Goal: Task Accomplishment & Management: Manage account settings

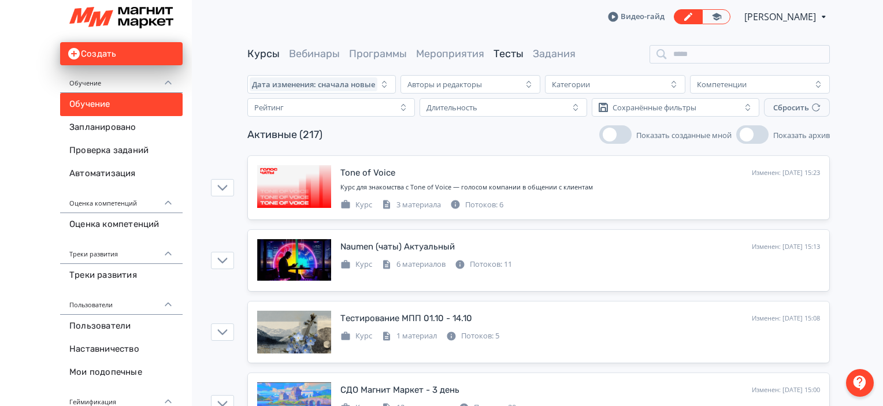
drag, startPoint x: 0, startPoint y: 0, endPoint x: 494, endPoint y: 55, distance: 497.6
click at [494, 55] on link "Тесты" at bounding box center [508, 53] width 30 height 13
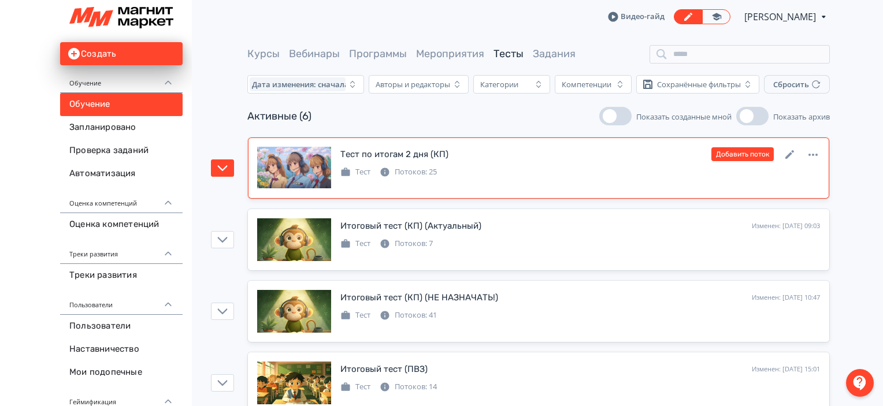
click at [625, 188] on div "Тест по итогам 2 дня (КП) Изменен: [DATE] 09:04 Добавить поток Тест Потоков: 25" at bounding box center [538, 168] width 563 height 43
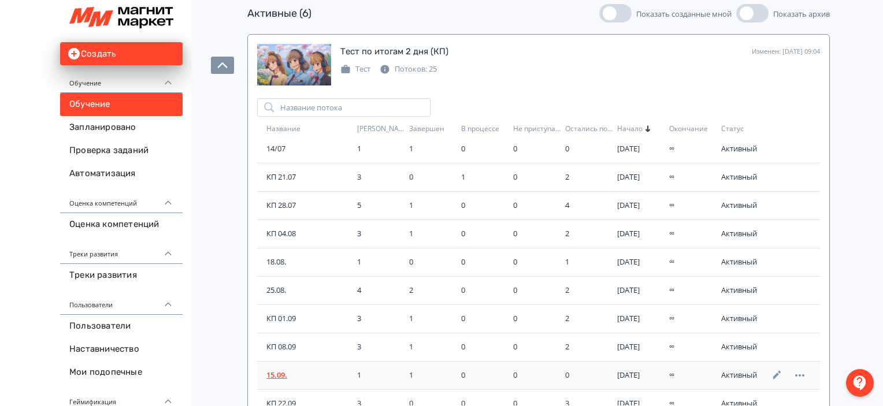
scroll to position [162, 0]
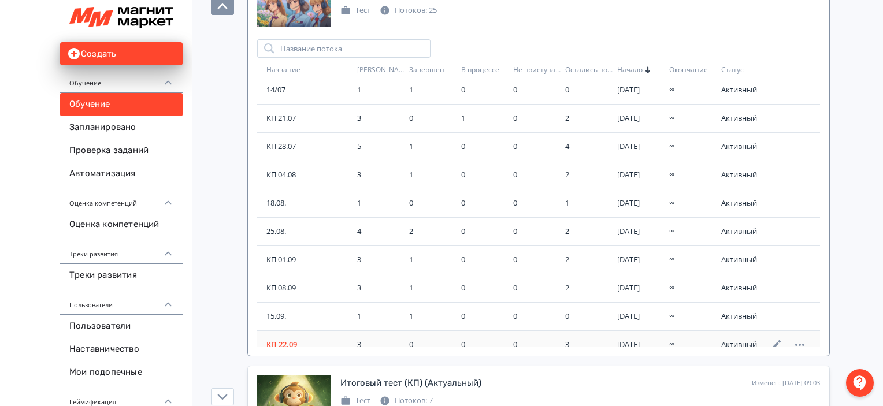
click at [283, 339] on span "КП 22.09" at bounding box center [306, 345] width 81 height 12
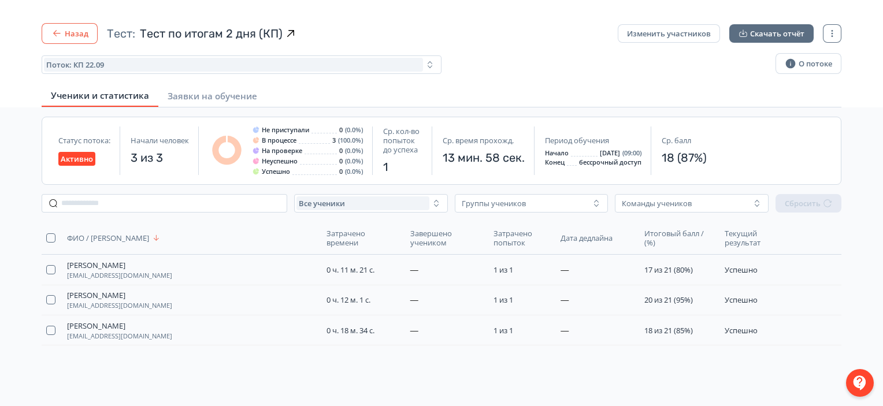
click at [68, 27] on button "Назад" at bounding box center [70, 33] width 56 height 21
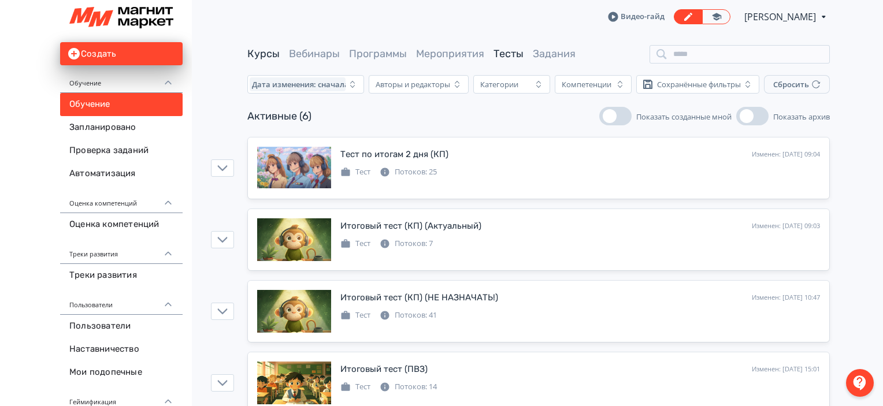
click at [269, 49] on link "Курсы" at bounding box center [263, 53] width 32 height 13
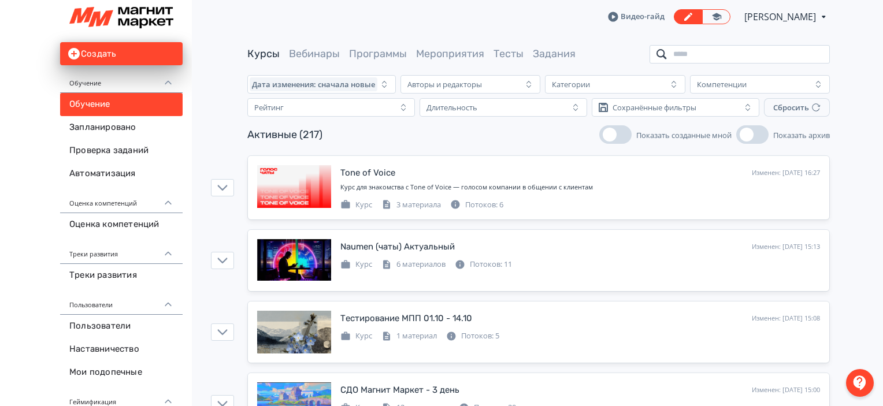
click at [716, 58] on input "search" at bounding box center [739, 54] width 180 height 18
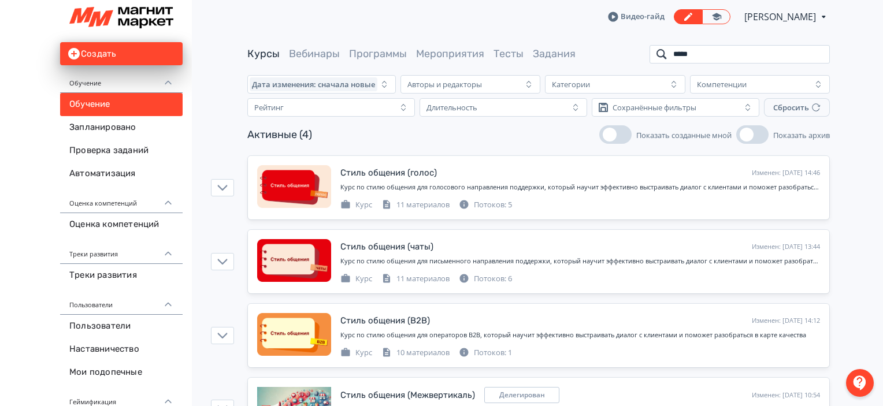
type input "*****"
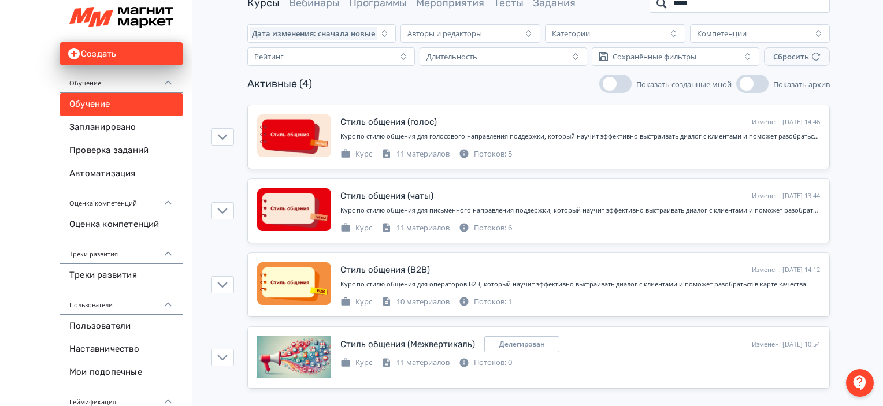
scroll to position [51, 0]
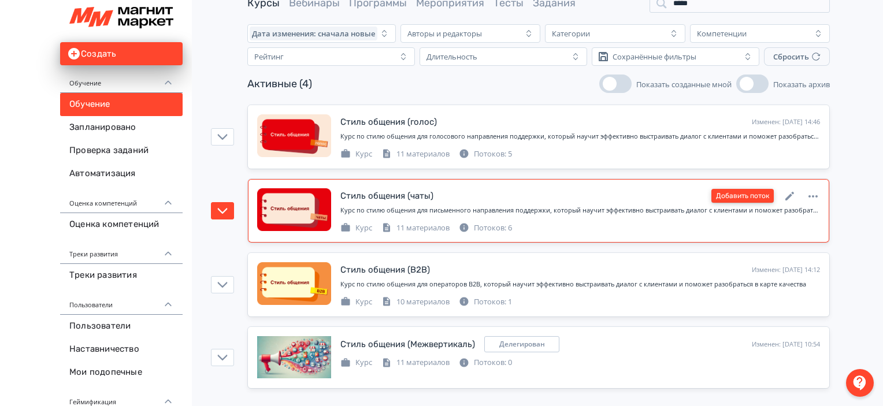
click at [743, 196] on button "Добавить поток" at bounding box center [742, 196] width 62 height 14
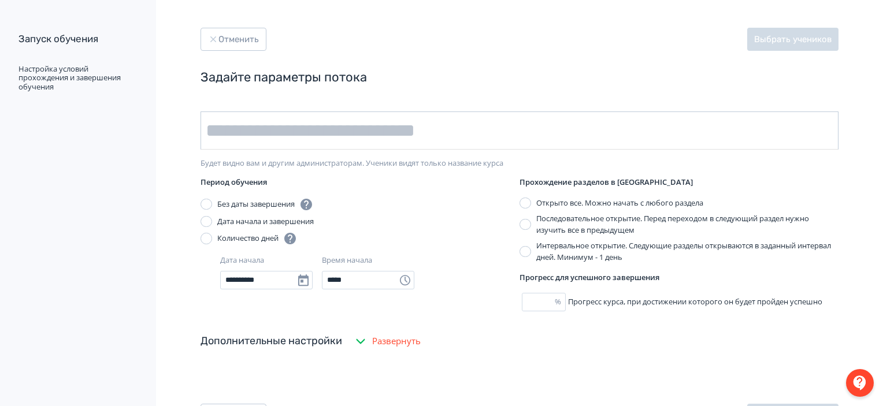
click at [398, 122] on input "text" at bounding box center [519, 130] width 638 height 38
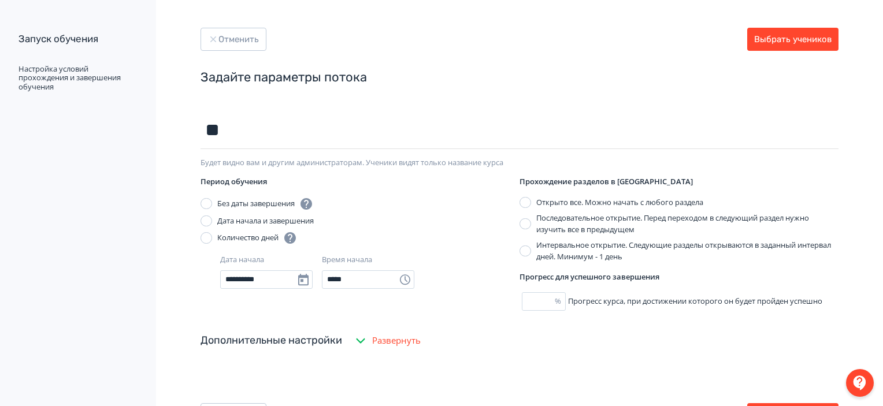
type input "********"
click at [807, 39] on button "Выбрать учеников" at bounding box center [792, 39] width 91 height 23
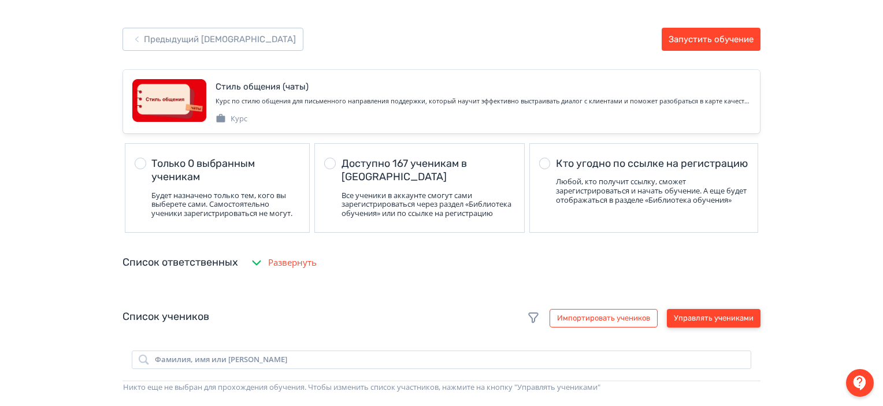
click at [684, 321] on button "Управлять учениками" at bounding box center [714, 318] width 94 height 18
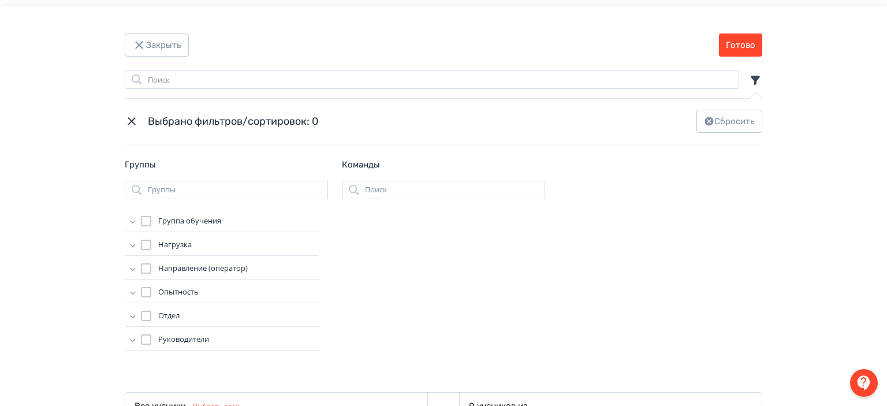
click at [131, 218] on icon "Modal" at bounding box center [133, 221] width 12 height 12
click at [152, 281] on div "Modal" at bounding box center [157, 285] width 10 height 10
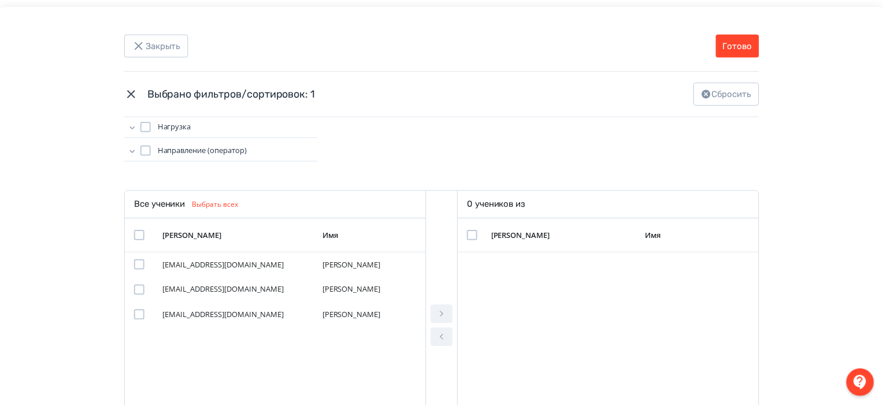
scroll to position [203, 0]
click at [139, 230] on div "Modal" at bounding box center [140, 234] width 10 height 10
click at [439, 305] on button "Modal" at bounding box center [444, 313] width 22 height 18
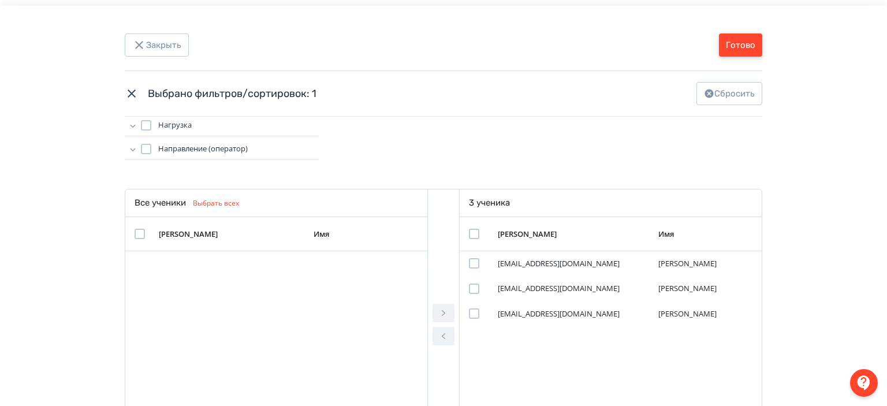
click at [742, 50] on button "Готово" at bounding box center [740, 45] width 43 height 23
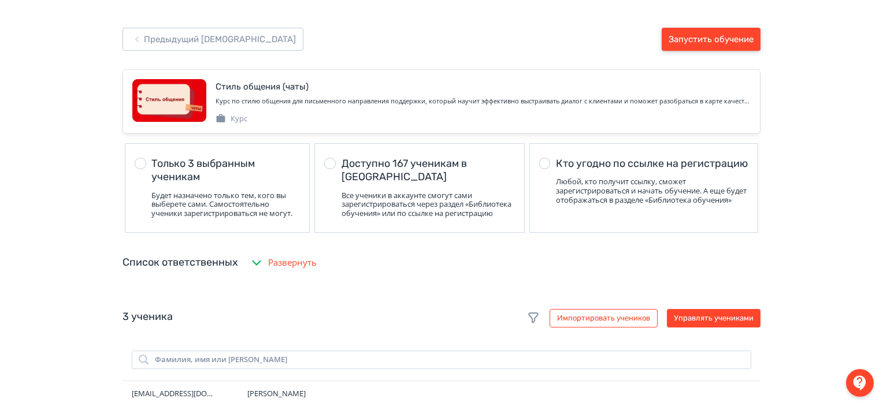
click at [742, 50] on button "Запустить обучение" at bounding box center [710, 39] width 99 height 23
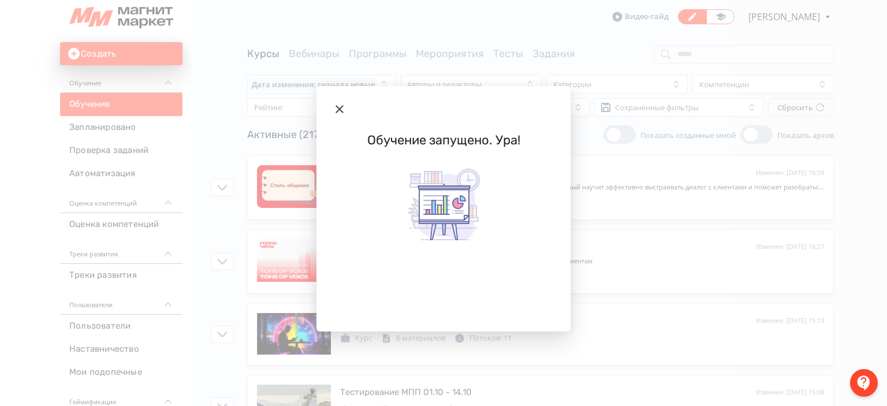
click at [337, 110] on icon "Modal" at bounding box center [340, 109] width 14 height 14
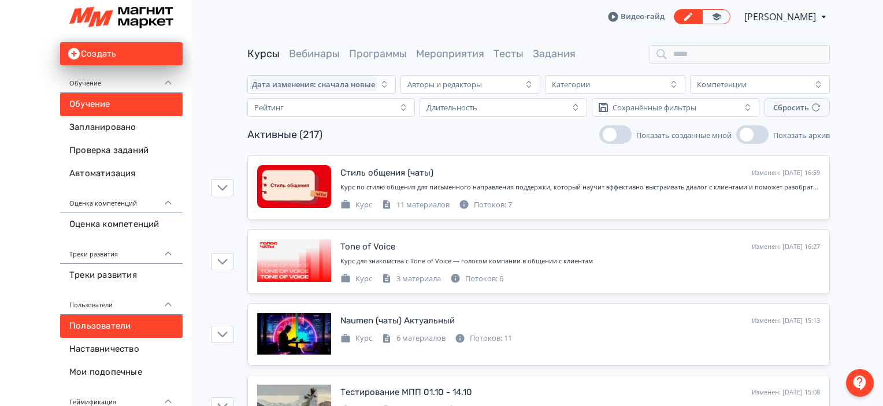
click at [109, 336] on link "Пользователи" at bounding box center [121, 326] width 122 height 23
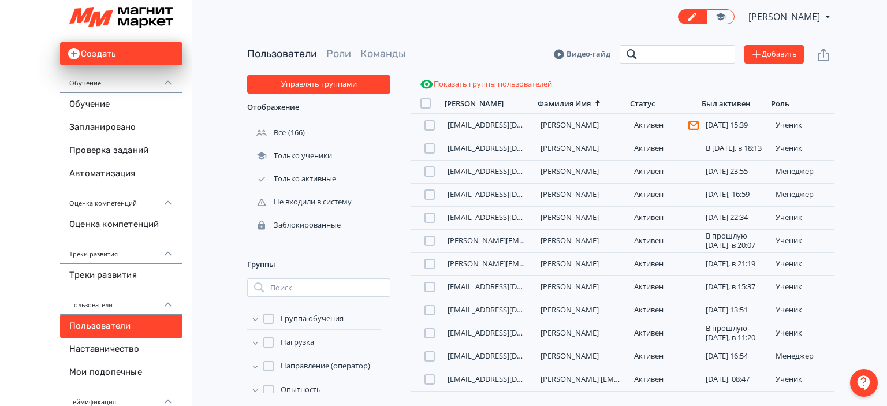
click at [659, 60] on input "search" at bounding box center [678, 54] width 116 height 18
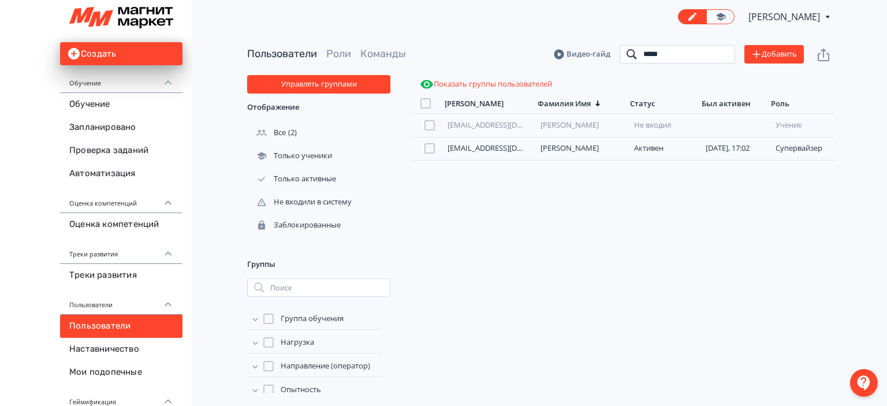
type input "*****"
click at [83, 102] on link "Обучение" at bounding box center [121, 104] width 122 height 23
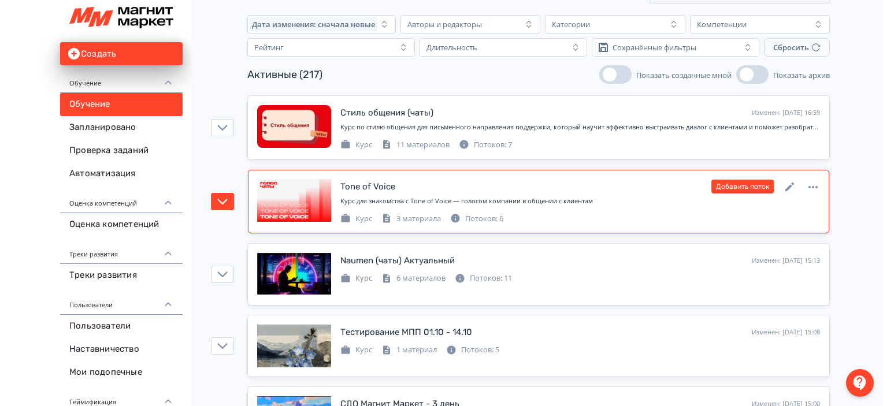
scroll to position [60, 0]
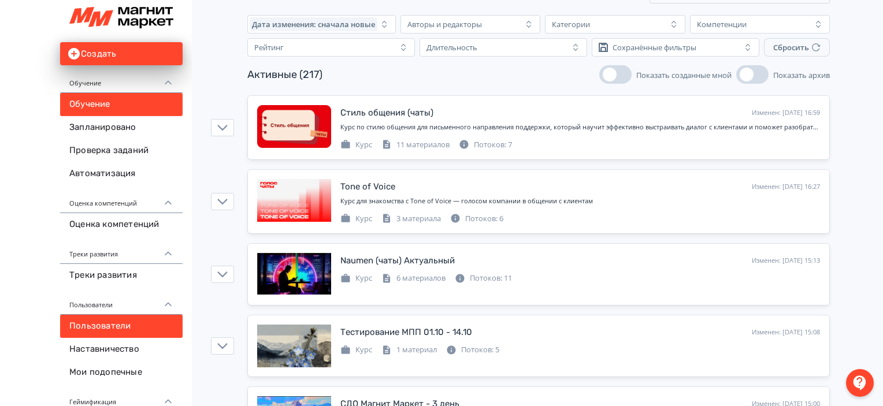
click at [118, 336] on link "Пользователи" at bounding box center [121, 326] width 122 height 23
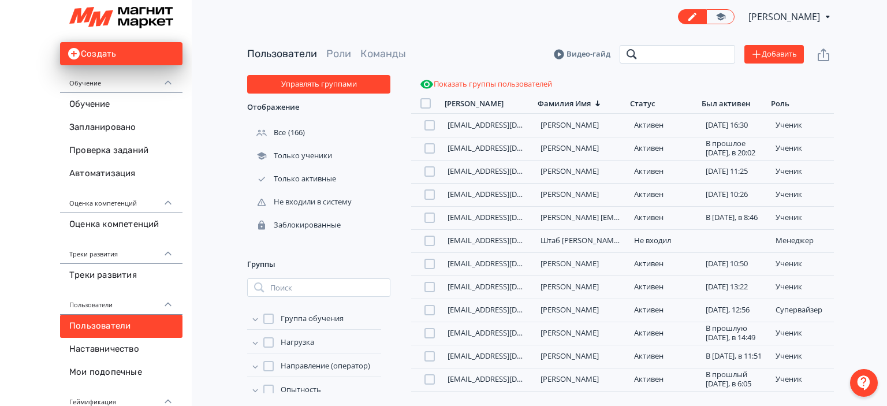
click at [672, 61] on input "search" at bounding box center [678, 54] width 116 height 18
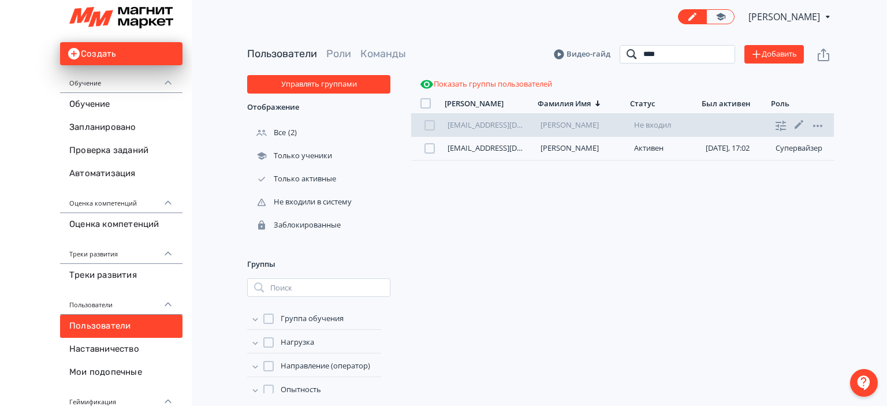
type input "****"
click at [640, 128] on div "Не входил" at bounding box center [664, 125] width 61 height 9
click at [489, 122] on link "[EMAIL_ADDRESS][DOMAIN_NAME]" at bounding box center [509, 125] width 122 height 10
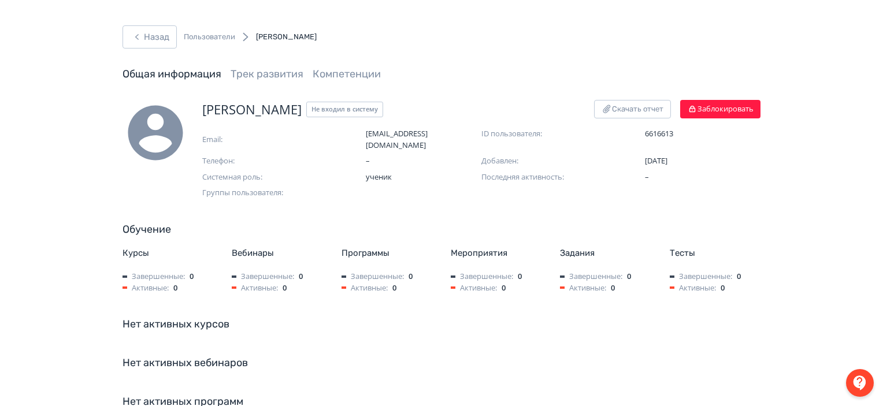
scroll to position [3, 0]
click at [385, 133] on span "[EMAIL_ADDRESS][DOMAIN_NAME]" at bounding box center [424, 138] width 116 height 23
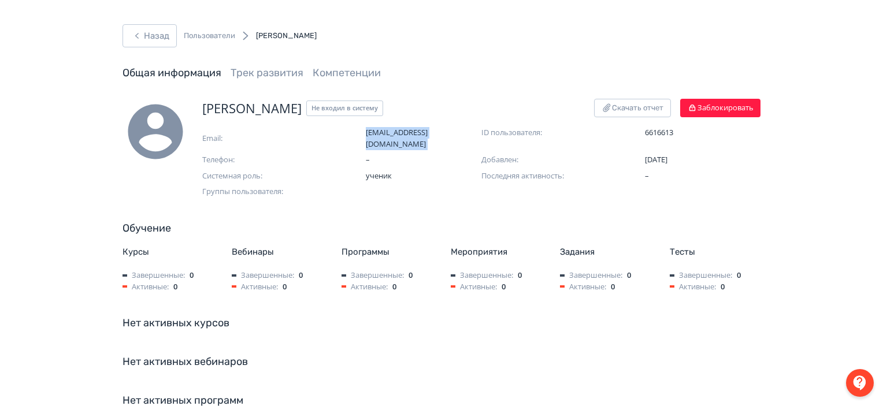
click at [385, 133] on span "[EMAIL_ADDRESS][DOMAIN_NAME]" at bounding box center [424, 138] width 116 height 23
copy span "[EMAIL_ADDRESS][DOMAIN_NAME]"
click at [124, 25] on button "Назад" at bounding box center [149, 35] width 54 height 23
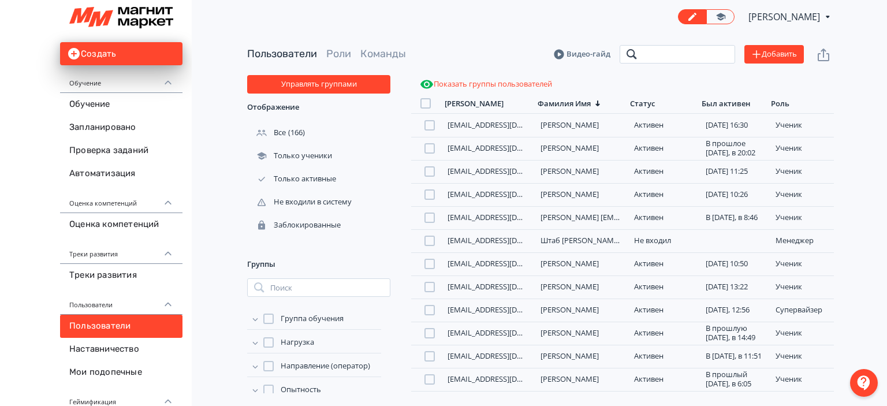
click at [654, 59] on input "search" at bounding box center [678, 54] width 116 height 18
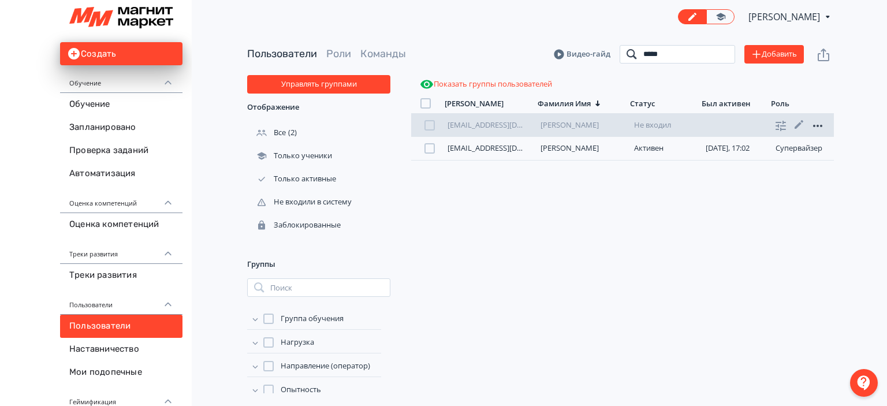
type input "*****"
click at [821, 125] on icon at bounding box center [817, 126] width 9 height 2
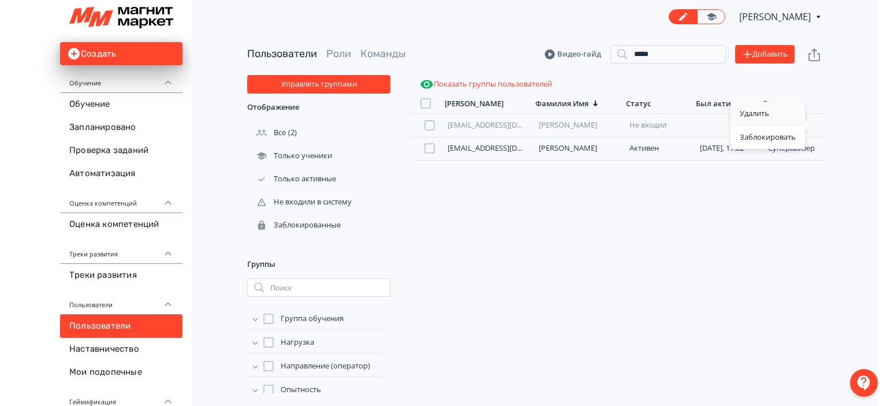
click at [783, 122] on div "Удалить" at bounding box center [768, 113] width 75 height 23
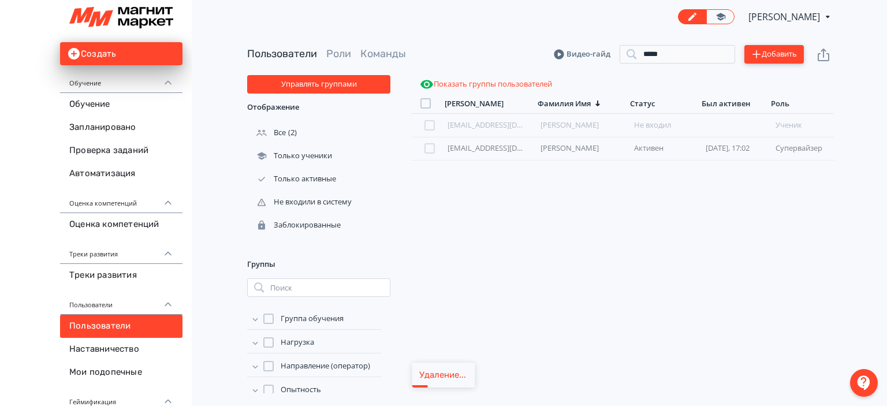
click at [762, 57] on button "Добавить" at bounding box center [774, 54] width 59 height 18
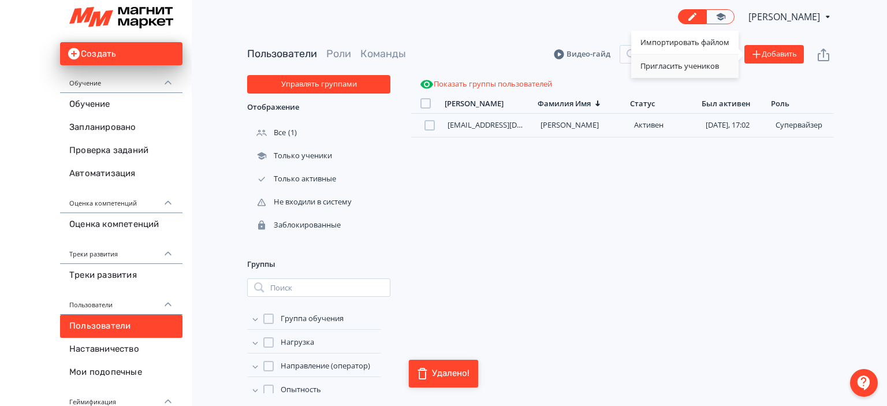
click at [668, 62] on div "Пригласить учеников" at bounding box center [684, 66] width 107 height 23
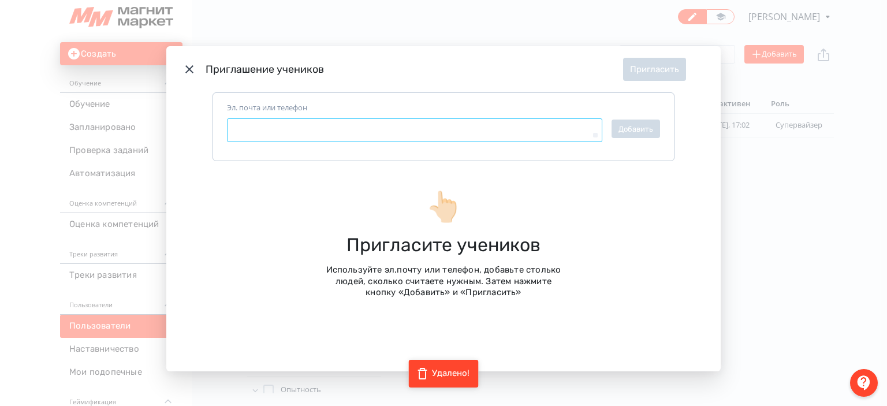
paste textarea "**********"
type textarea "*"
type textarea "**********"
click at [455, 133] on textarea "**********" at bounding box center [414, 130] width 375 height 24
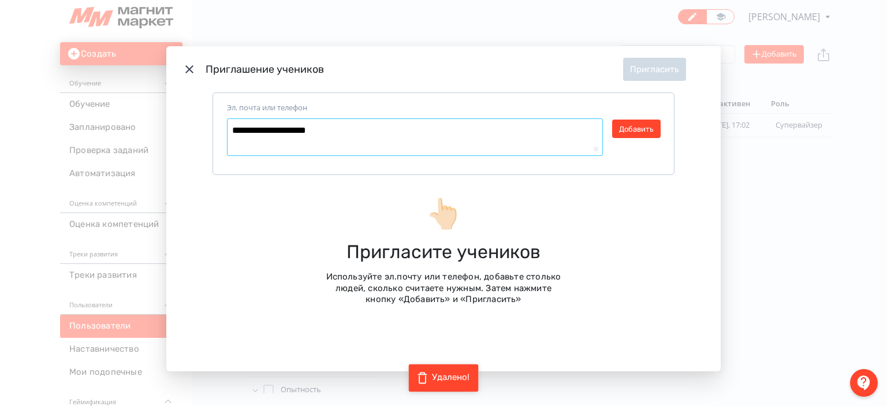
type textarea "*"
type textarea "**********"
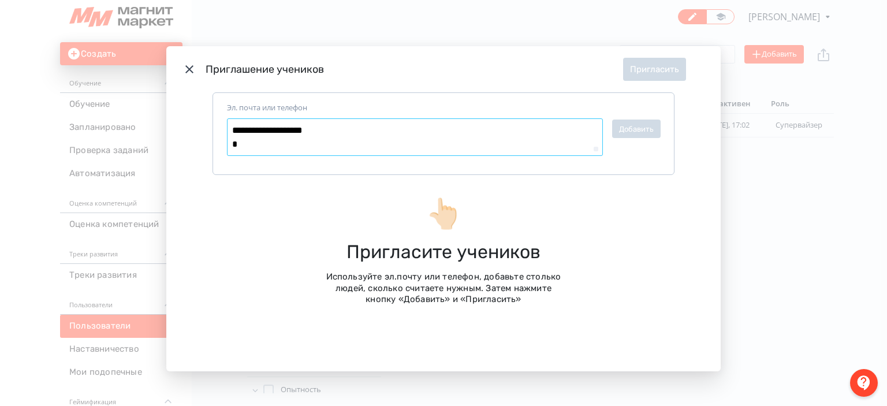
type textarea "*"
type textarea "**********"
type textarea "*"
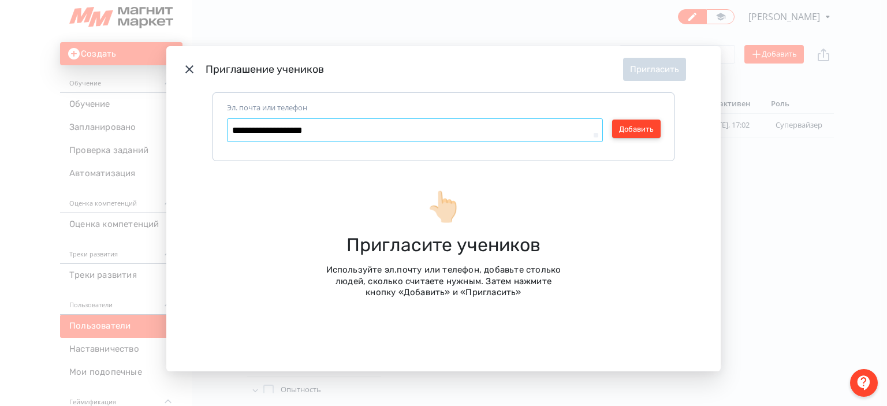
type textarea "**********"
click at [631, 133] on button "Добавить" at bounding box center [636, 129] width 49 height 18
type textarea "*"
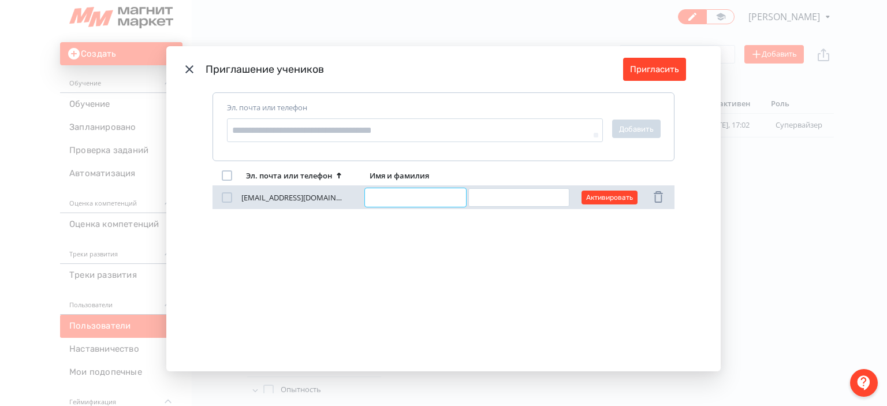
click at [365, 204] on input "Modal" at bounding box center [415, 197] width 101 height 18
type input "*******"
click at [483, 203] on input "Modal" at bounding box center [518, 197] width 101 height 18
type input "********"
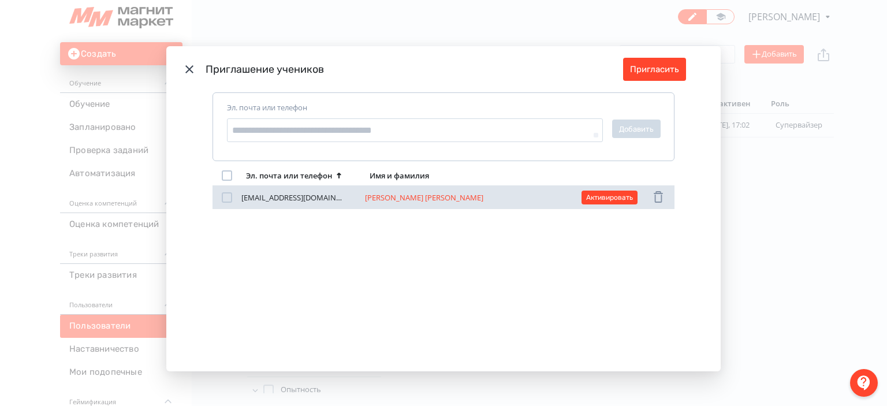
click at [224, 198] on div "Modal" at bounding box center [227, 197] width 10 height 10
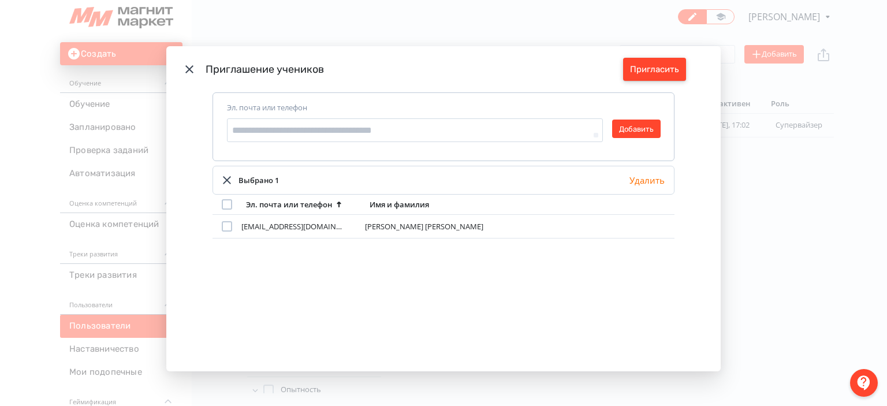
click at [665, 73] on button "Пригласить" at bounding box center [654, 69] width 63 height 23
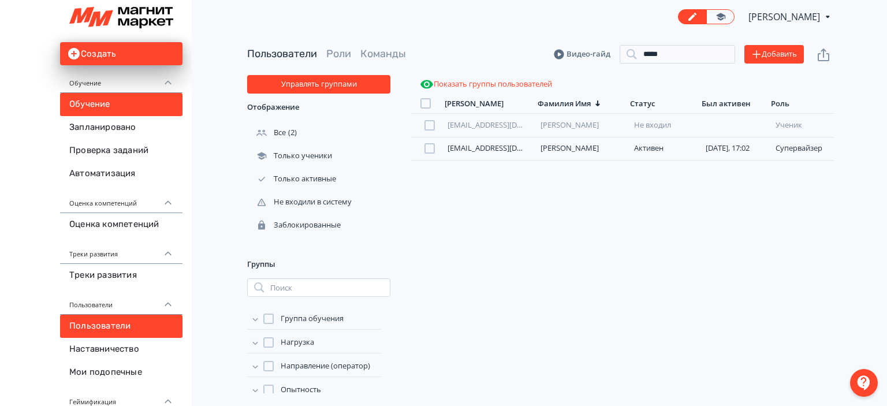
click at [89, 97] on link "Обучение" at bounding box center [121, 104] width 122 height 23
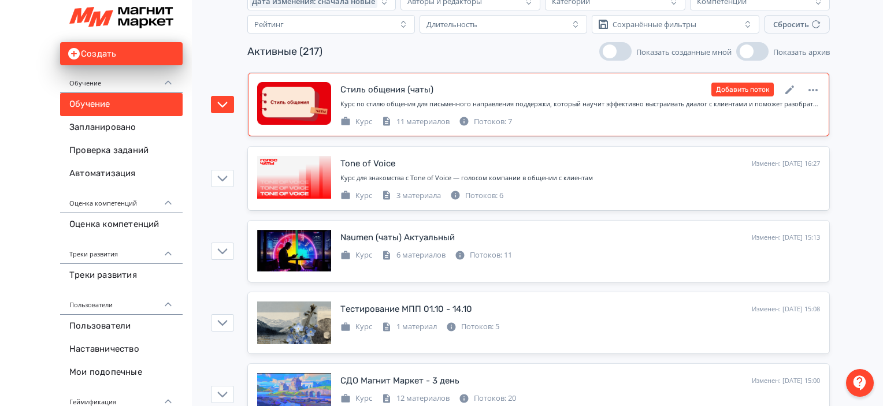
scroll to position [85, 0]
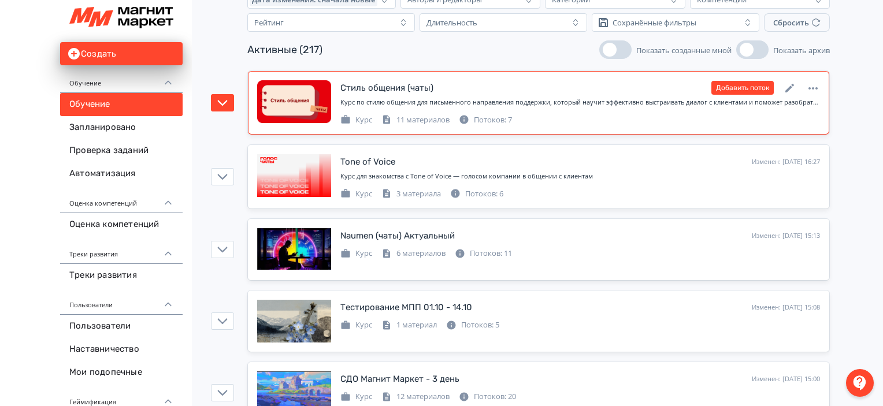
click at [556, 96] on div "Стиль общения (чаты) Изменен: [DATE] 16:59 Добавить поток Курс по стилю общения…" at bounding box center [579, 102] width 479 height 45
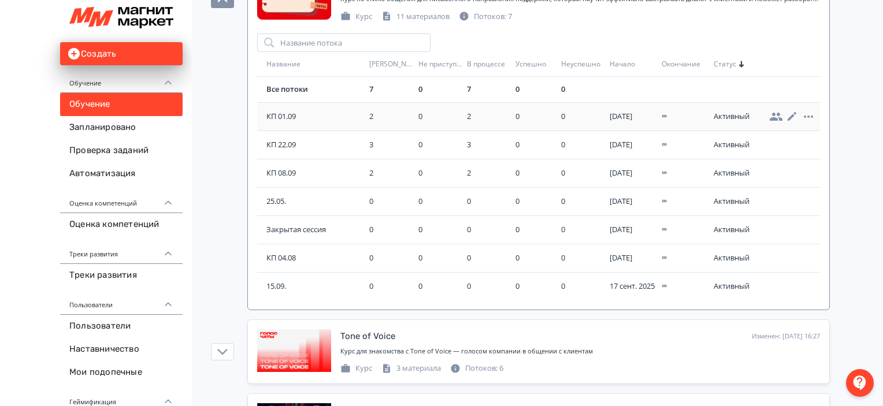
scroll to position [189, 0]
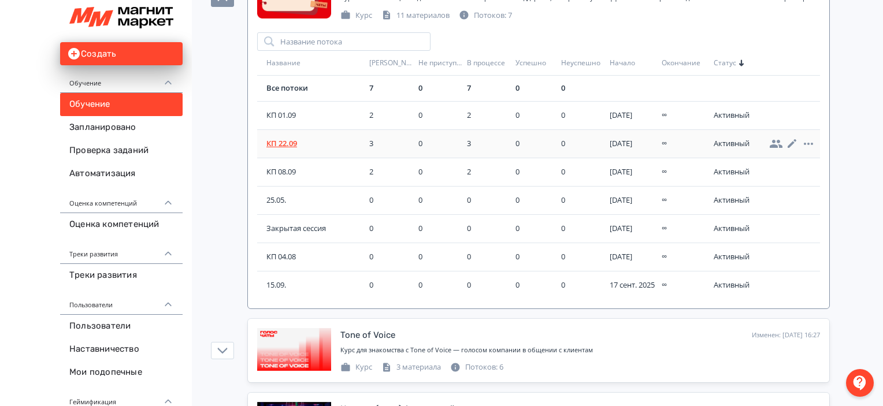
click at [278, 143] on span "КП 22.09" at bounding box center [315, 144] width 98 height 12
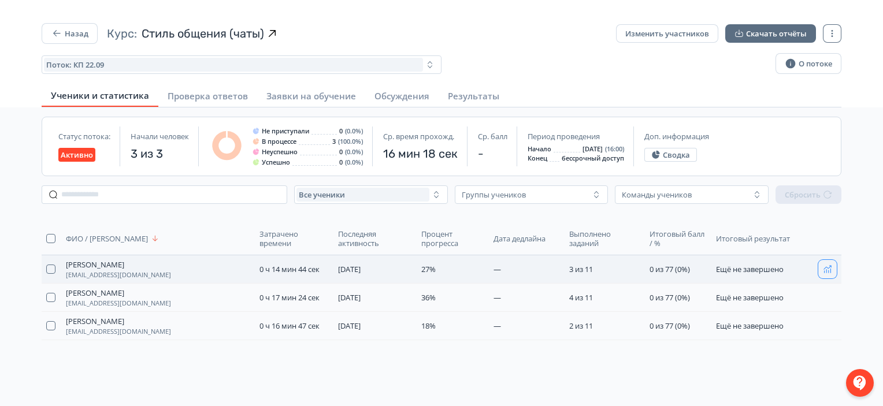
click at [825, 270] on icon "button" at bounding box center [827, 270] width 8 height 8
click at [832, 296] on button "button" at bounding box center [827, 297] width 18 height 18
click at [827, 327] on icon "button" at bounding box center [827, 325] width 9 height 9
click at [89, 31] on button "Назад" at bounding box center [70, 33] width 56 height 21
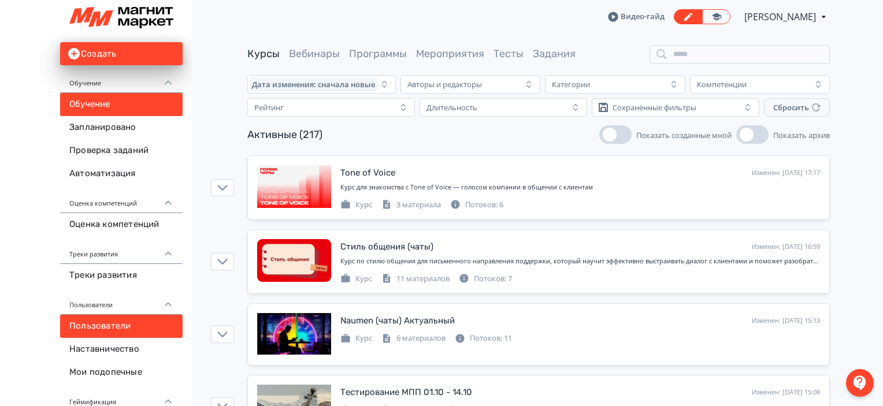
click at [140, 317] on link "Пользователи" at bounding box center [121, 326] width 122 height 23
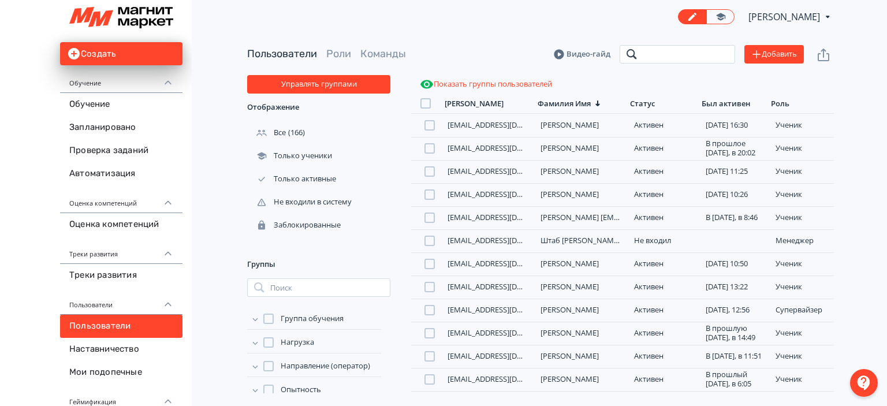
click at [684, 59] on input "search" at bounding box center [678, 54] width 116 height 18
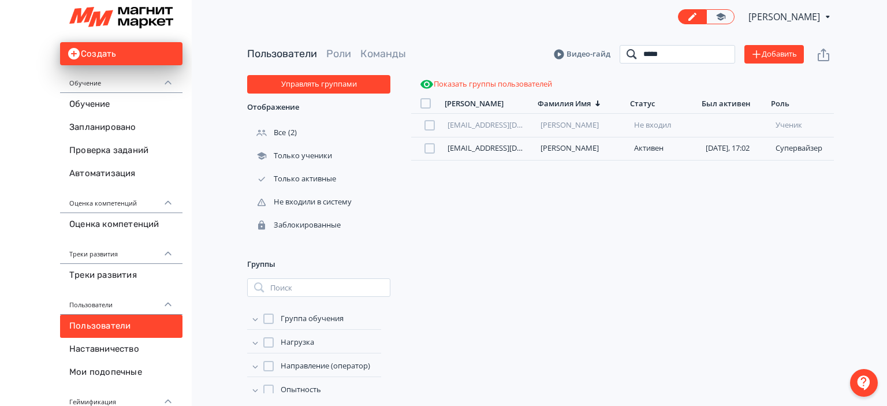
type input "*****"
click at [92, 115] on link "Обучение" at bounding box center [121, 104] width 122 height 23
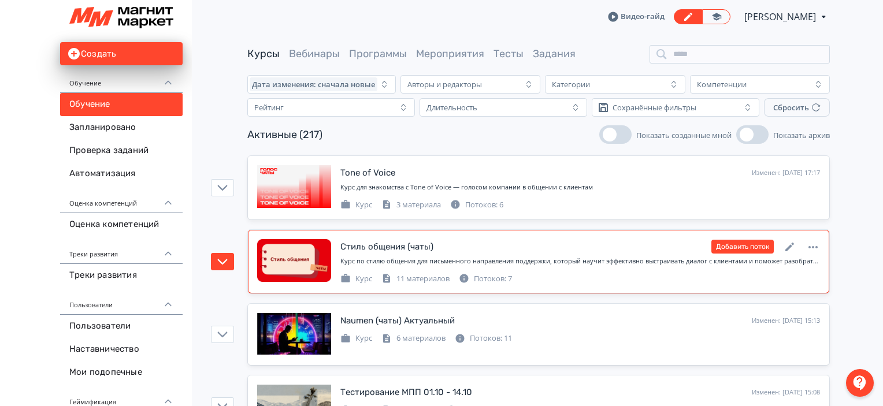
click at [652, 284] on link "Стиль общения (чаты) Изменен: [DATE] 16:59 Добавить поток Курс по стилю общения…" at bounding box center [538, 262] width 581 height 64
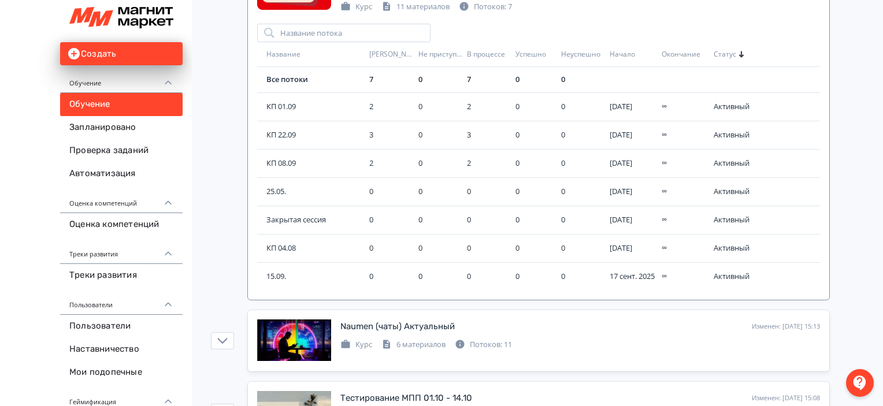
scroll to position [280, 0]
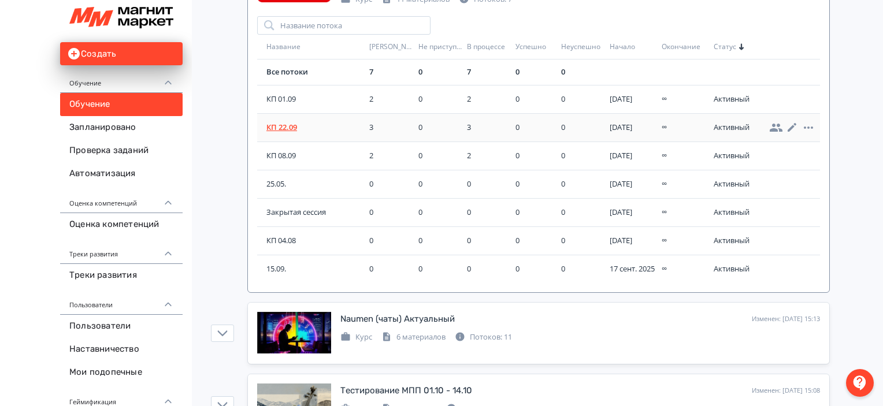
click at [277, 131] on span "КП 22.09" at bounding box center [315, 128] width 98 height 12
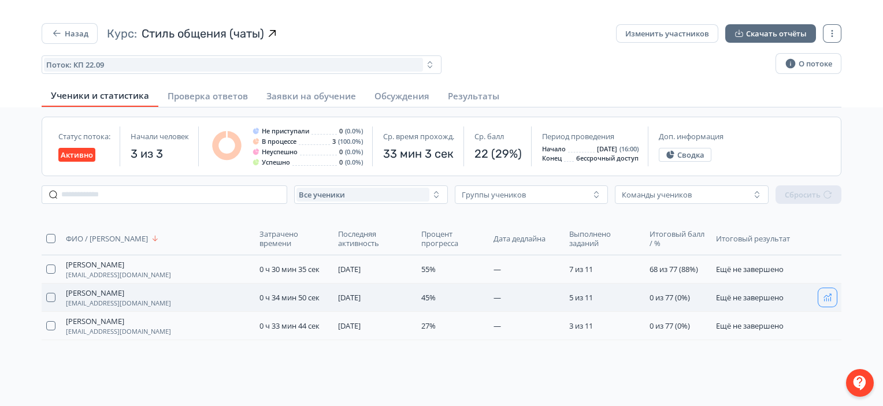
click at [823, 300] on icon "button" at bounding box center [827, 297] width 9 height 9
click at [45, 28] on button "Назад" at bounding box center [70, 33] width 56 height 21
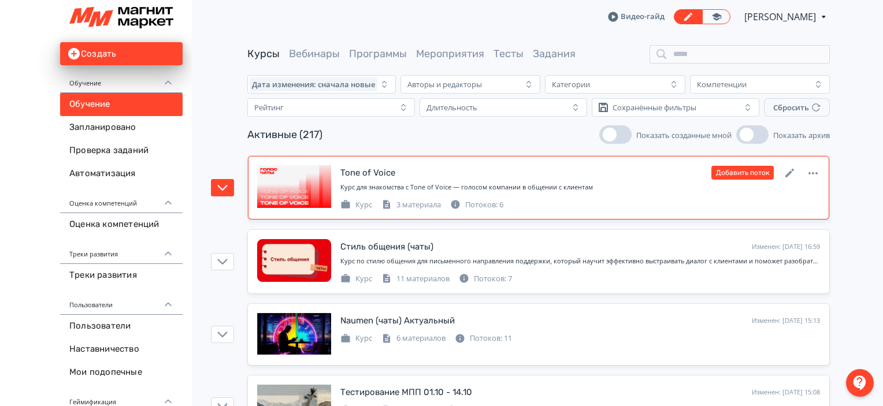
click at [613, 184] on div "Курс для знакомства с Tone of Voice — голосом компании в общении с клиентам" at bounding box center [579, 188] width 479 height 10
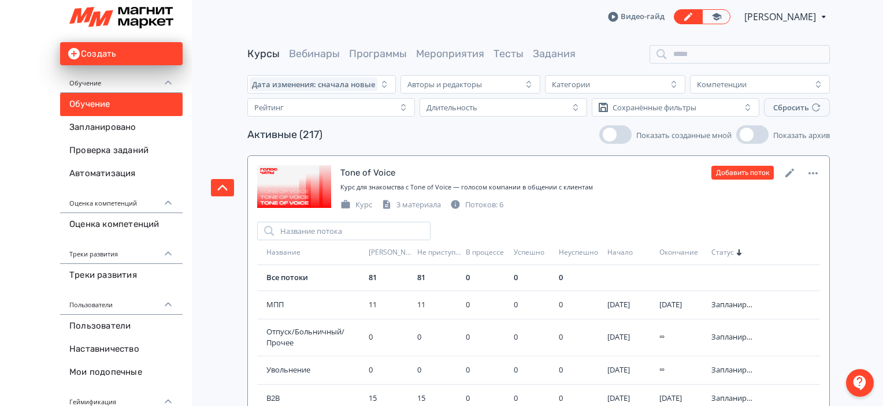
click at [554, 173] on div "Tone of Voice Изменен: [DATE] 17:17 Добавить поток" at bounding box center [579, 172] width 479 height 15
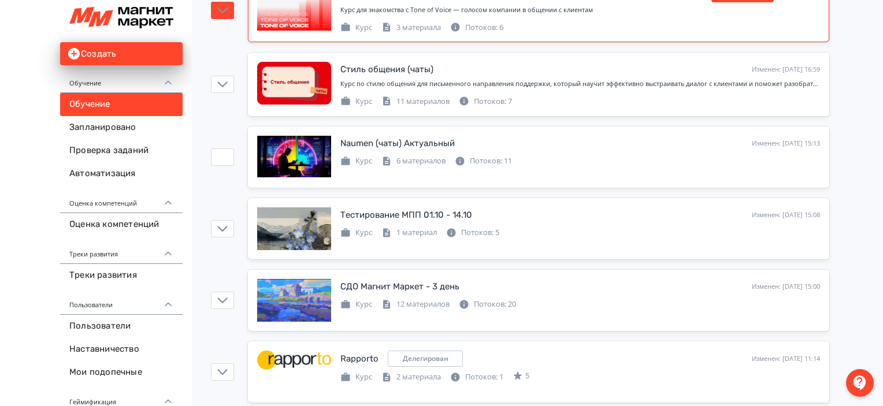
scroll to position [178, 0]
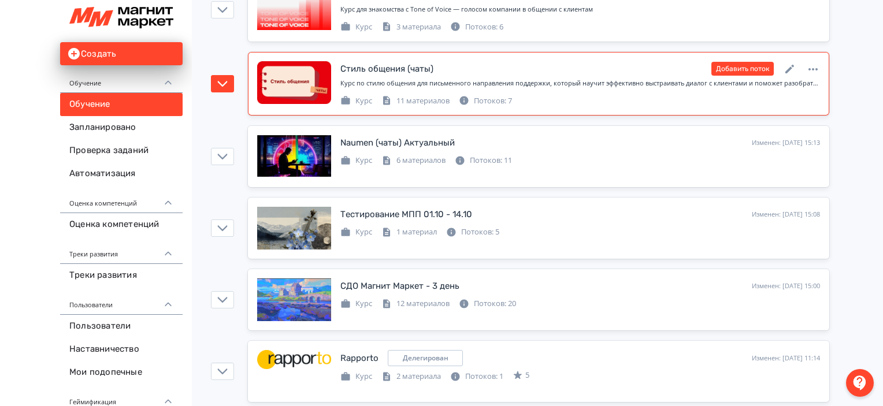
click at [497, 95] on div "Потоков: 7" at bounding box center [485, 101] width 53 height 12
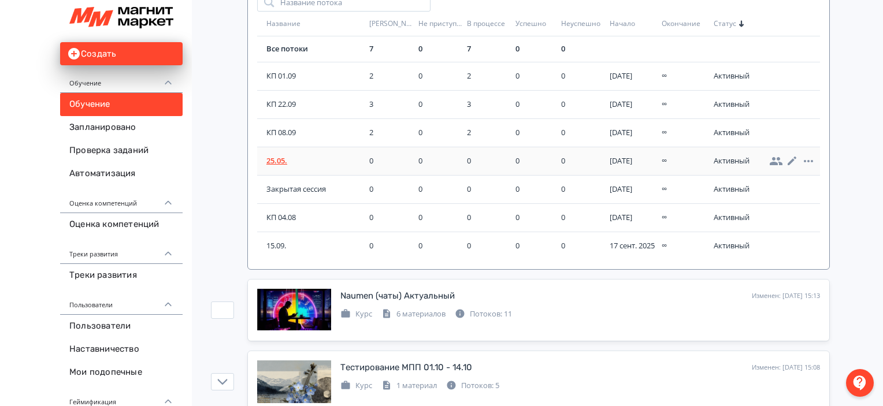
scroll to position [303, 0]
click at [289, 99] on span "КП 22.09" at bounding box center [315, 105] width 98 height 12
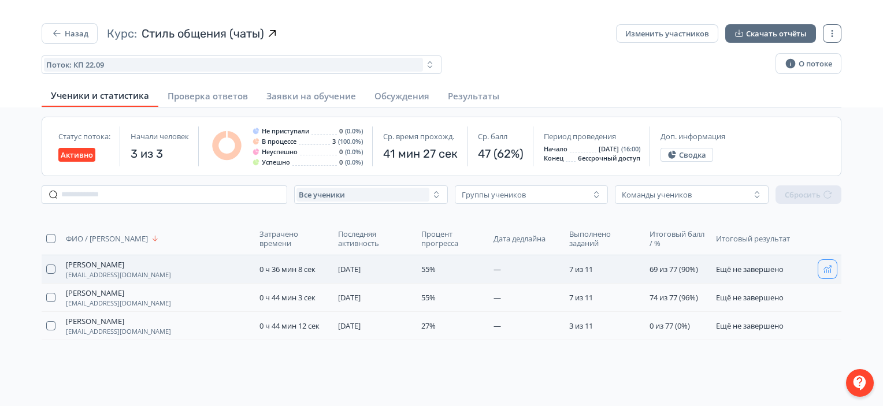
click at [829, 266] on icon "button" at bounding box center [827, 270] width 8 height 8
click at [91, 39] on button "Назад" at bounding box center [70, 33] width 56 height 21
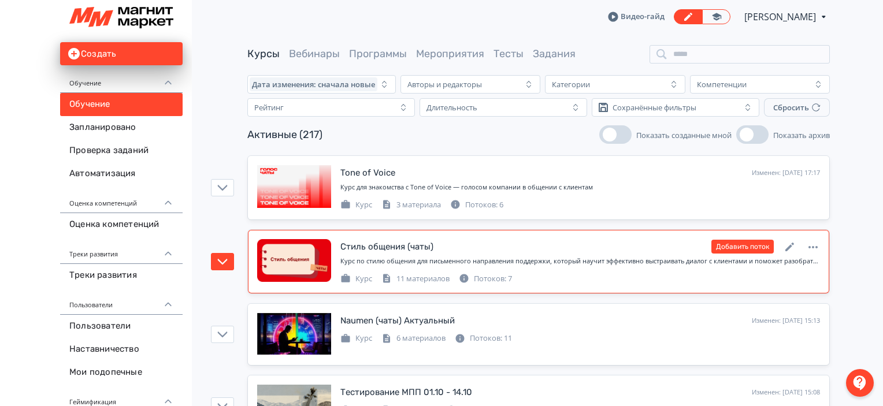
click at [500, 273] on div "Потоков: 7" at bounding box center [485, 279] width 53 height 12
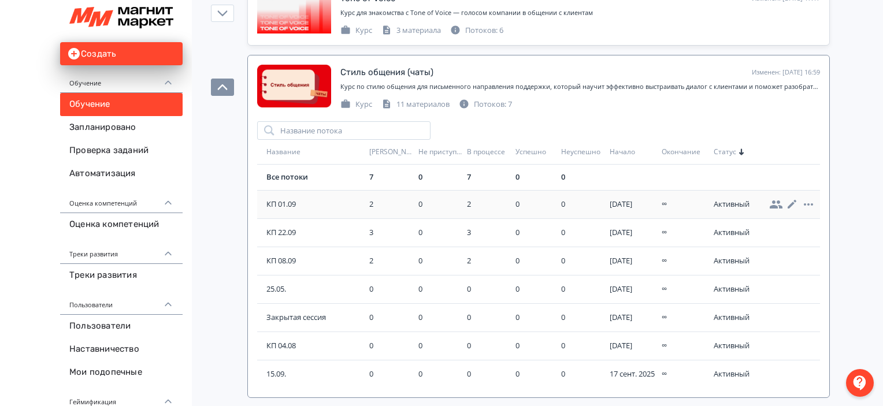
scroll to position [175, 0]
click at [293, 230] on span "КП 22.09" at bounding box center [315, 232] width 98 height 12
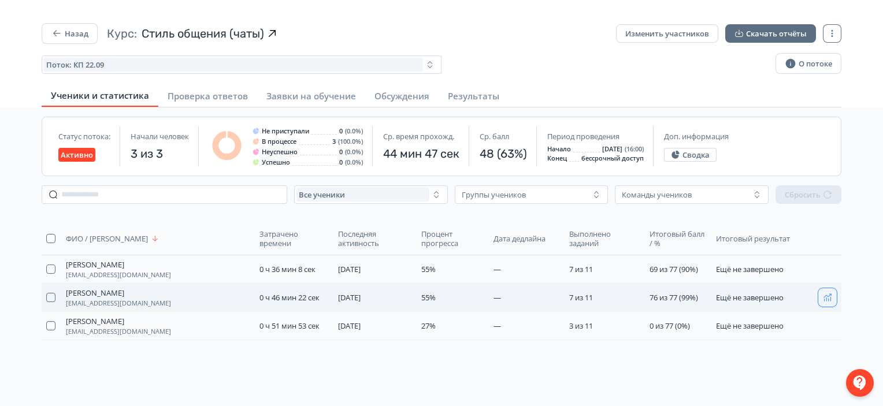
click at [831, 295] on icon "button" at bounding box center [827, 298] width 8 height 8
click at [827, 323] on icon "button" at bounding box center [827, 325] width 9 height 9
click at [81, 41] on button "Назад" at bounding box center [70, 33] width 56 height 21
